Goal: Find specific page/section: Find specific page/section

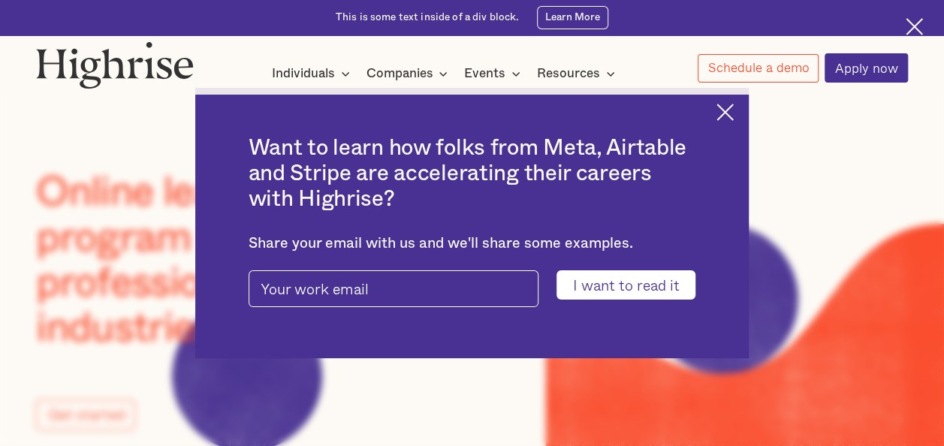
click at [734, 110] on img at bounding box center [724, 112] width 17 height 17
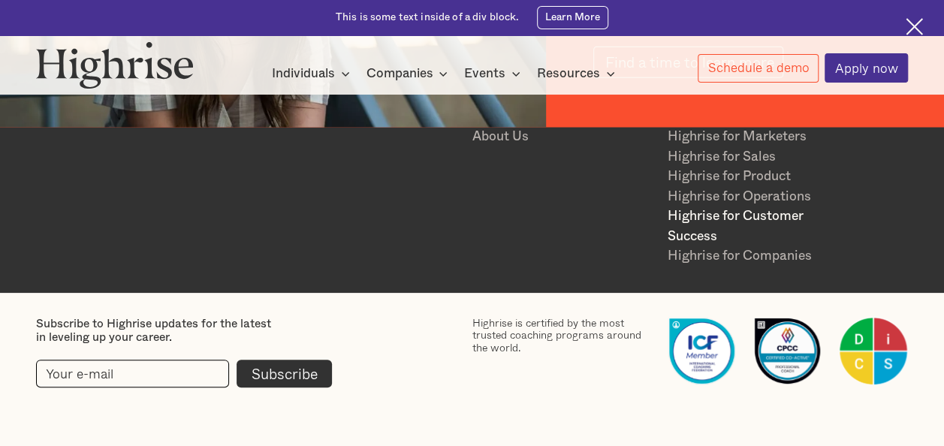
scroll to position [2040, 0]
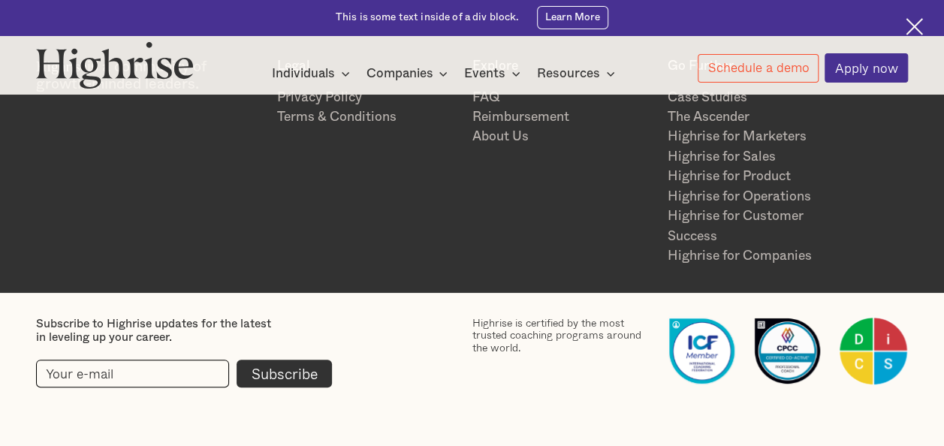
click at [766, 156] on link "Highrise for Sales" at bounding box center [758, 157] width 180 height 20
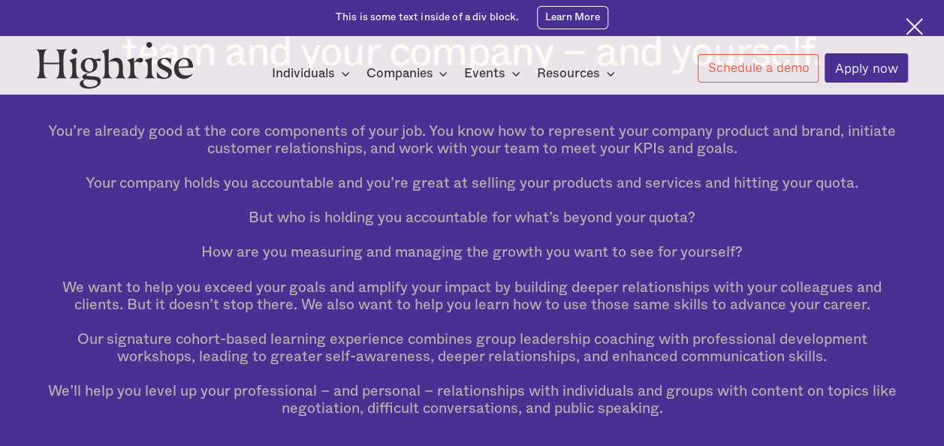
scroll to position [150, 0]
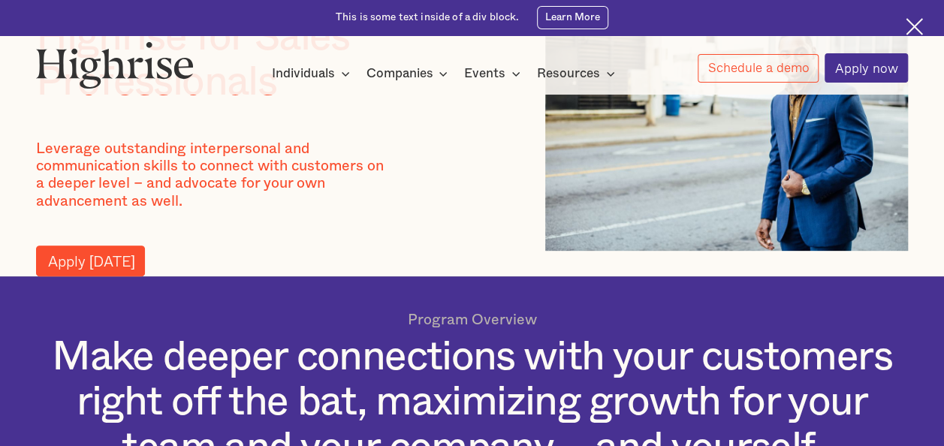
click at [113, 274] on link "Apply [DATE]" at bounding box center [90, 261] width 108 height 31
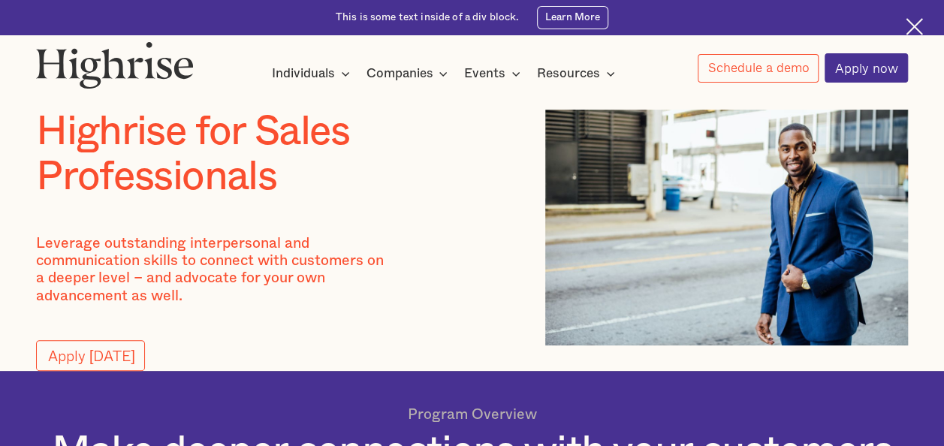
scroll to position [0, 0]
